Goal: Transaction & Acquisition: Subscribe to service/newsletter

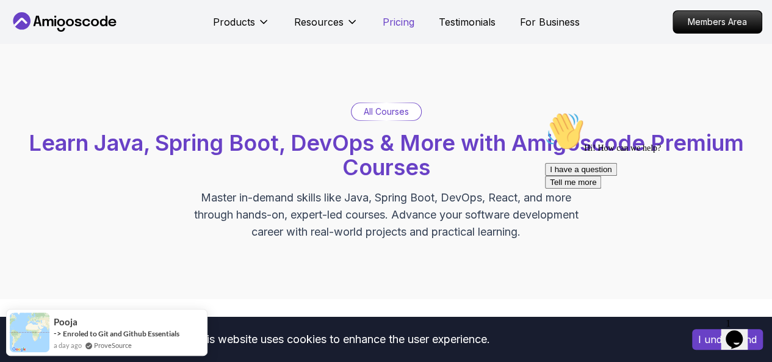
click at [406, 24] on p "Pricing" at bounding box center [398, 22] width 32 height 15
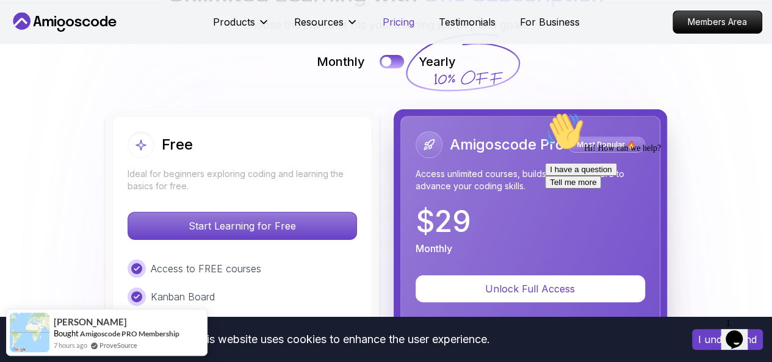
scroll to position [2759, 0]
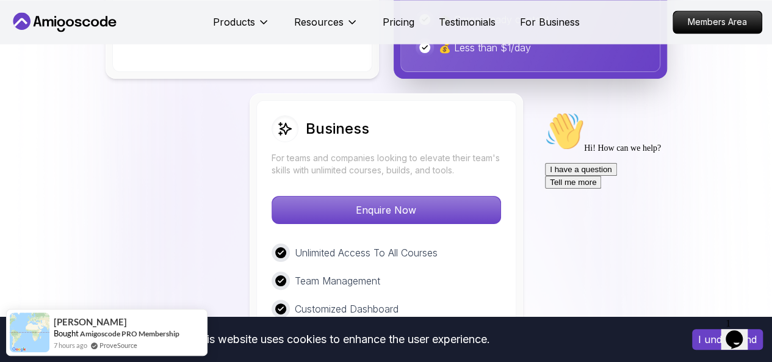
scroll to position [3530, 0]
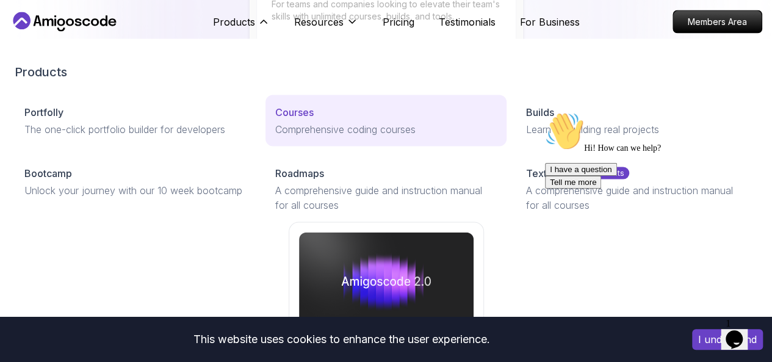
click at [275, 120] on p "Courses" at bounding box center [294, 112] width 38 height 15
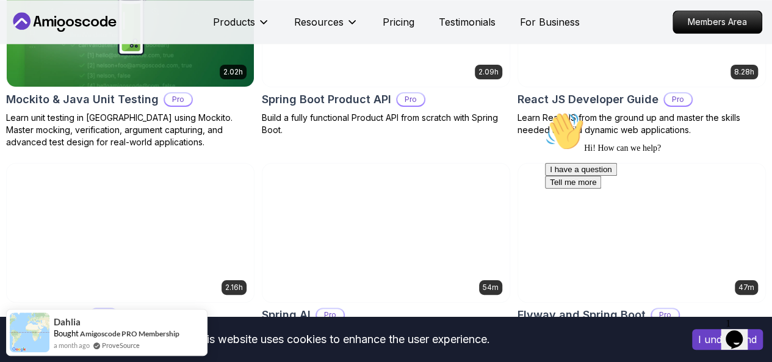
scroll to position [2965, 0]
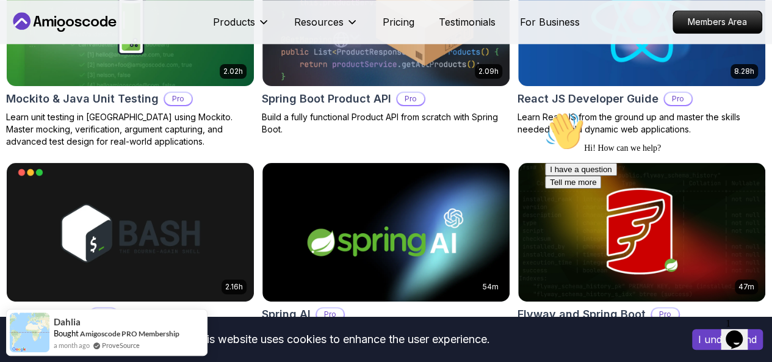
click at [0, 0] on p "Full Stack" at bounding box center [0, 0] width 0 height 0
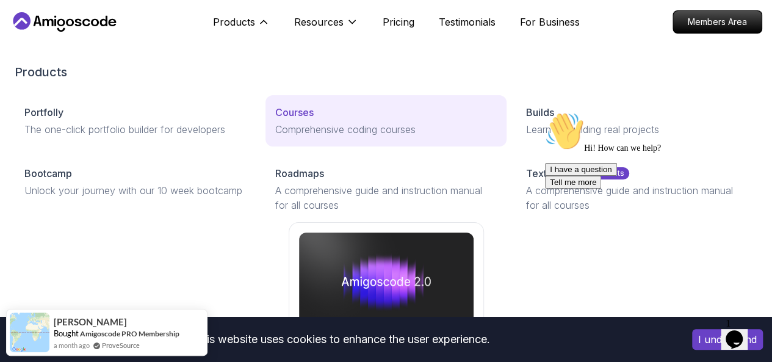
click at [275, 137] on p "Comprehensive coding courses" at bounding box center [385, 129] width 221 height 15
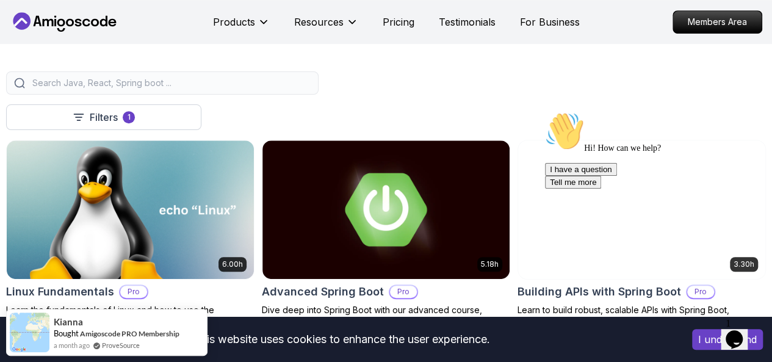
scroll to position [288, 0]
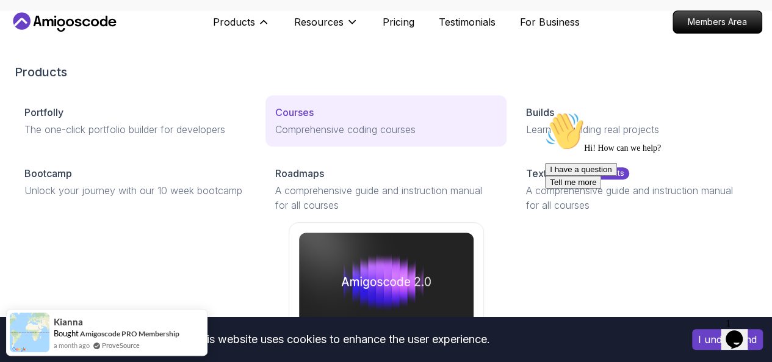
click at [275, 120] on p "Courses" at bounding box center [294, 112] width 38 height 15
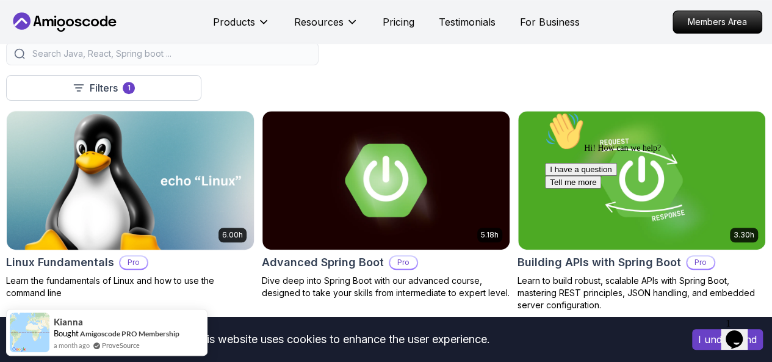
scroll to position [317, 0]
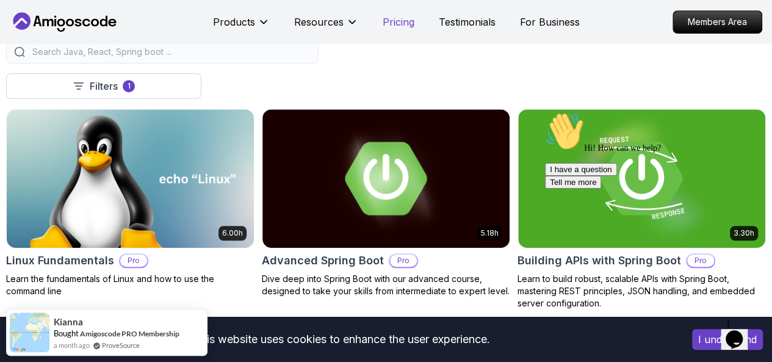
click at [400, 24] on p "Pricing" at bounding box center [398, 22] width 32 height 15
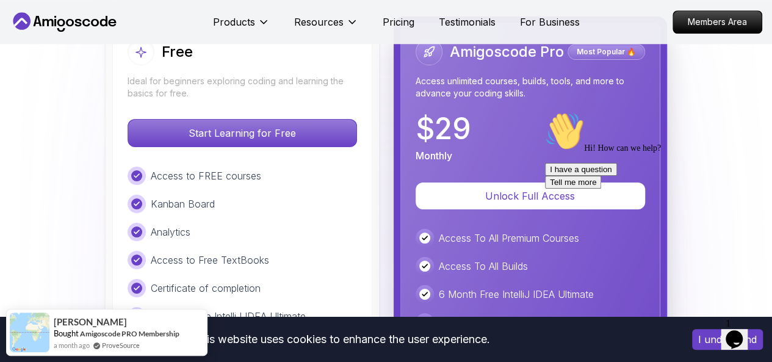
scroll to position [2855, 0]
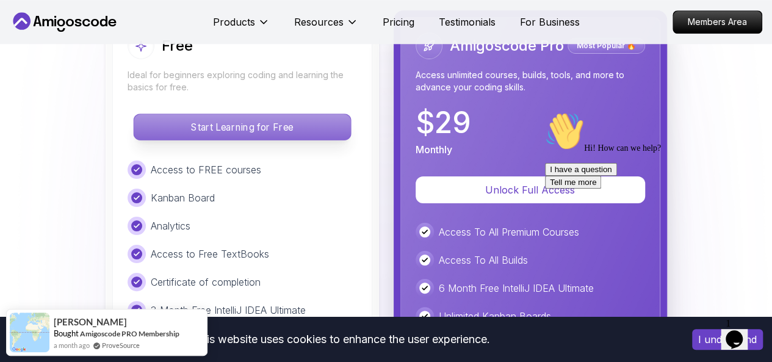
click at [237, 114] on p "Start Learning for Free" at bounding box center [242, 127] width 217 height 26
